Goal: Task Accomplishment & Management: Manage account settings

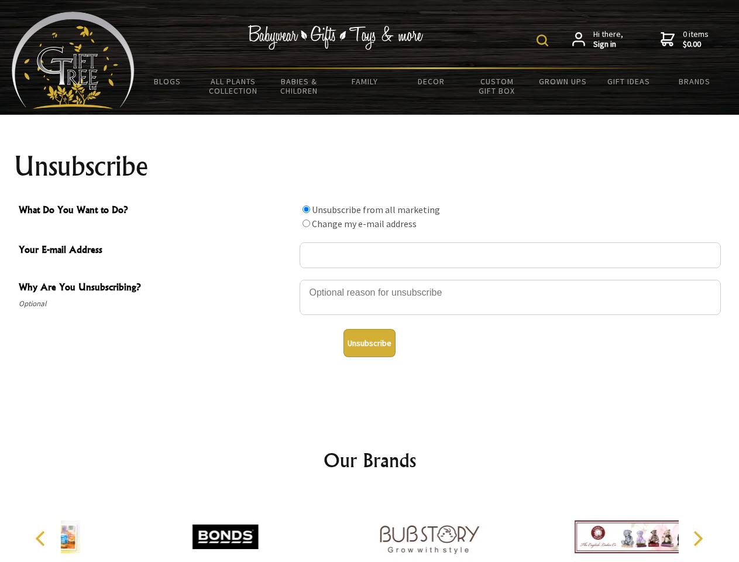
click at [544, 40] on img at bounding box center [543, 41] width 12 height 12
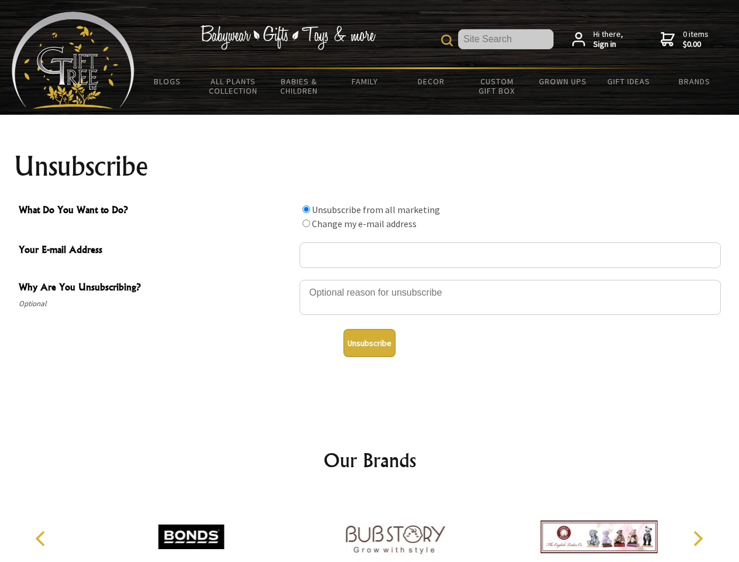
click at [370, 279] on div at bounding box center [510, 299] width 421 height 41
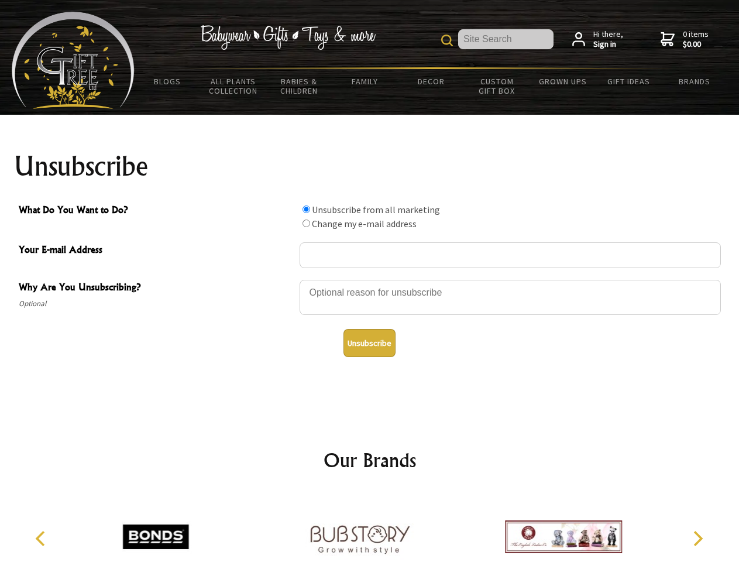
click at [306, 209] on input "What Do You Want to Do?" at bounding box center [307, 209] width 8 height 8
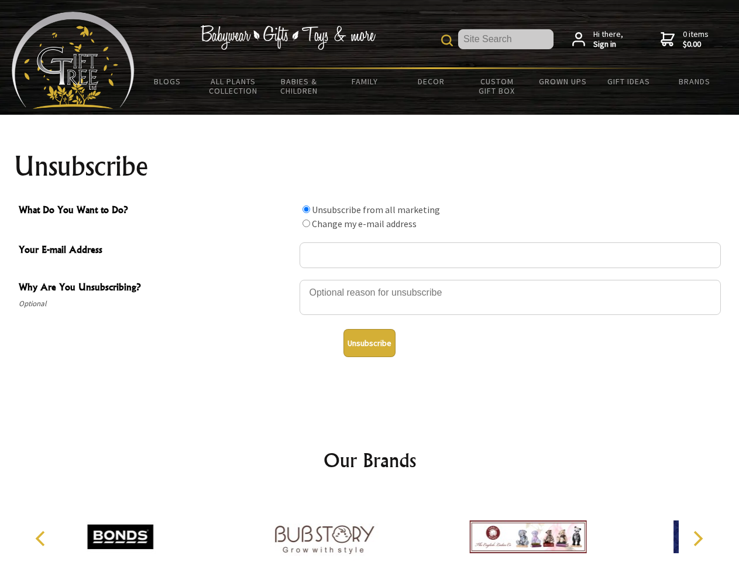
click at [306, 223] on input "What Do You Want to Do?" at bounding box center [307, 223] width 8 height 8
radio input "true"
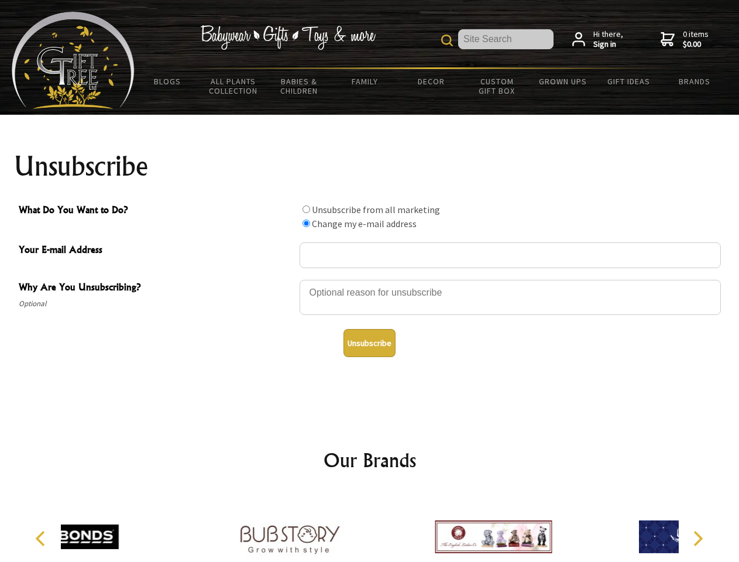
click at [369, 343] on button "Unsubscribe" at bounding box center [369, 343] width 52 height 28
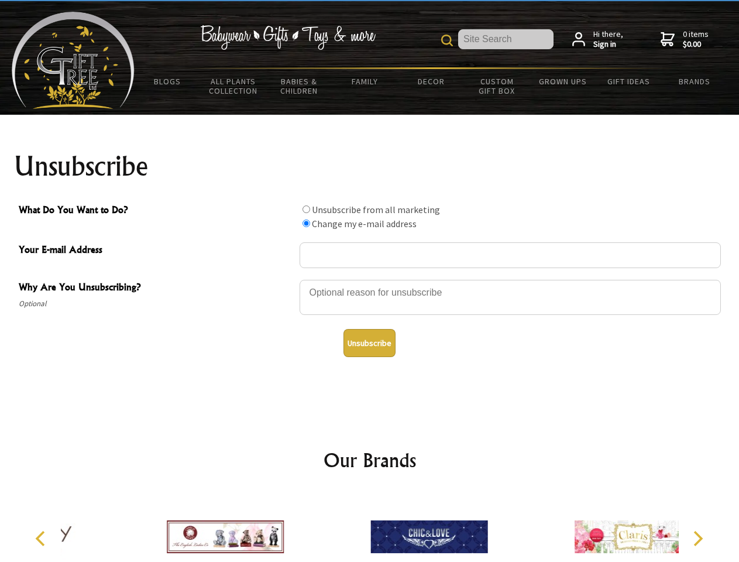
click at [370, 527] on div at bounding box center [429, 538] width 204 height 91
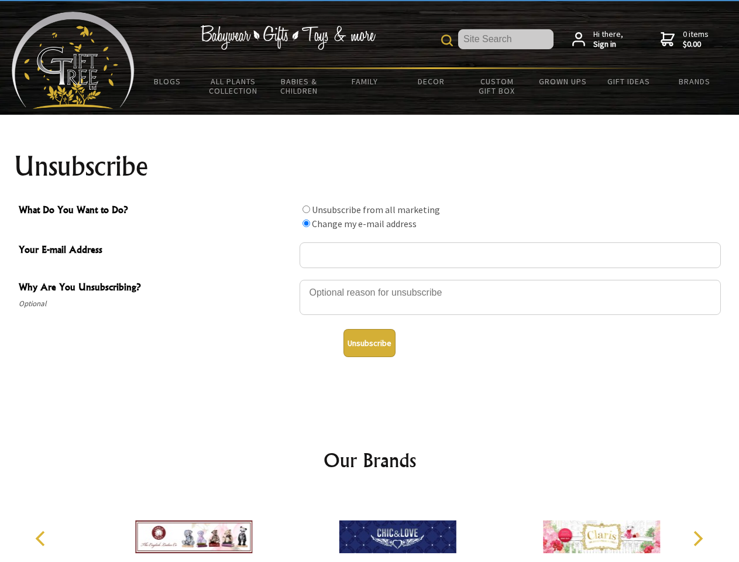
click at [42, 538] on icon "Previous" at bounding box center [41, 538] width 15 height 15
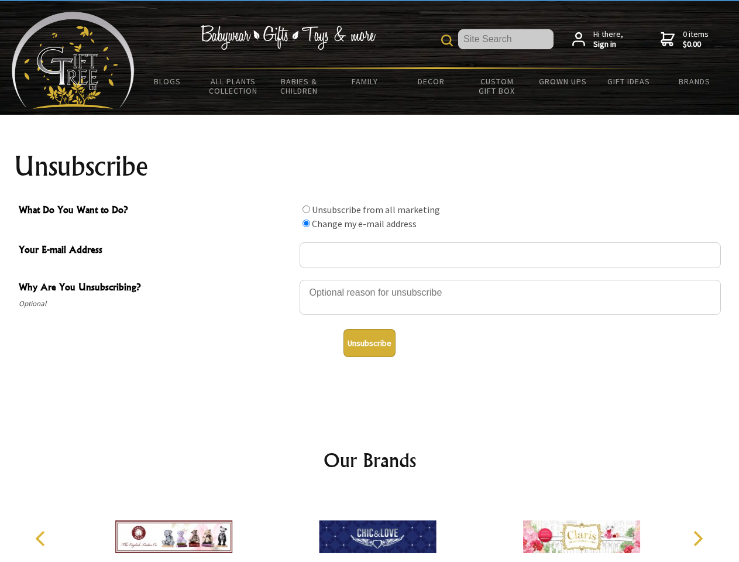
click at [698, 538] on icon "Next" at bounding box center [696, 538] width 15 height 15
